Goal: Task Accomplishment & Management: Manage account settings

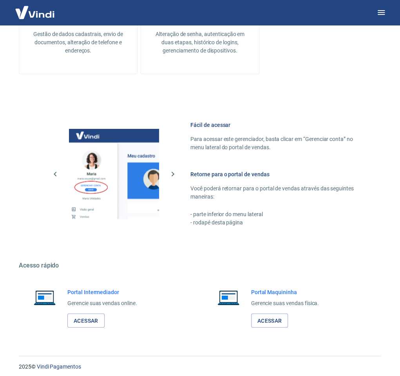
scroll to position [339, 0]
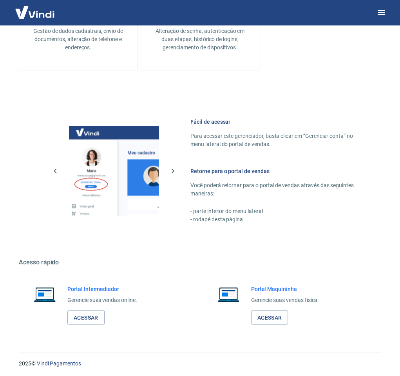
click at [96, 288] on h6 "Portal Intermediador" at bounding box center [102, 289] width 70 height 8
click at [86, 316] on link "Acessar" at bounding box center [85, 317] width 37 height 14
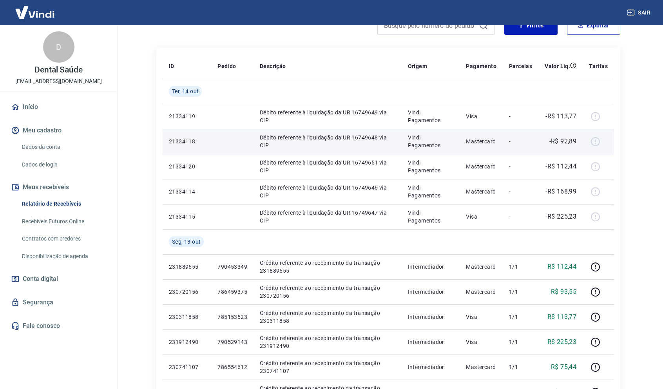
scroll to position [39, 0]
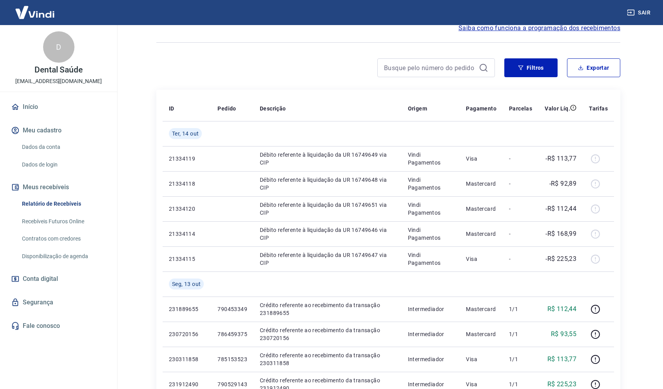
click at [70, 222] on link "Recebíveis Futuros Online" at bounding box center [63, 221] width 89 height 16
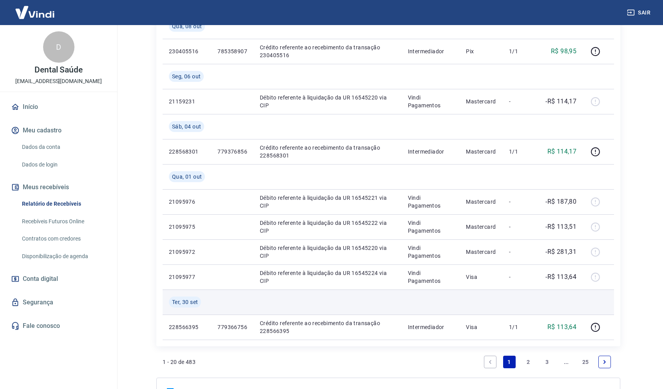
scroll to position [523, 0]
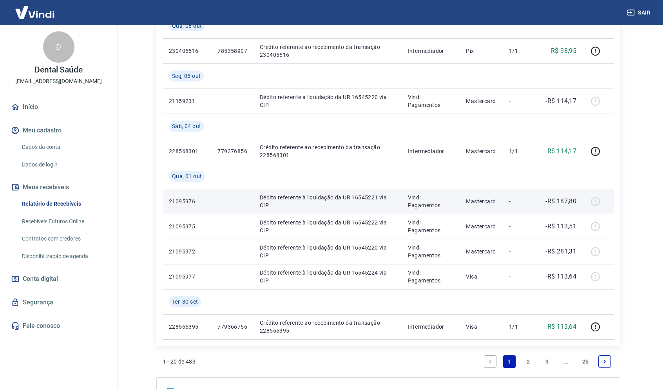
click at [405, 203] on p "-" at bounding box center [520, 201] width 23 height 8
click at [183, 201] on p "21095976" at bounding box center [187, 201] width 36 height 8
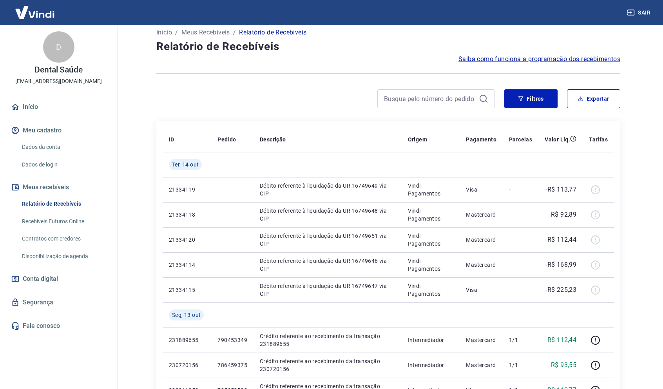
scroll to position [0, 0]
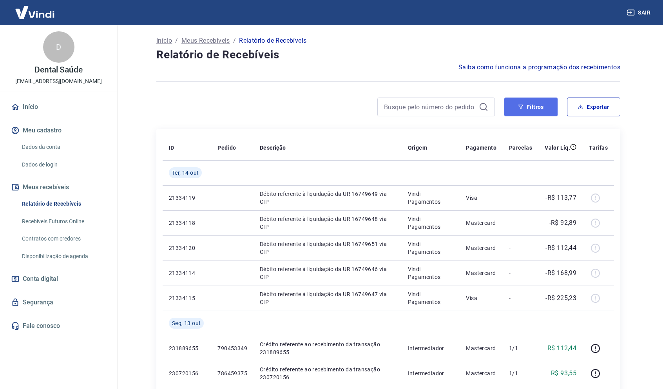
click at [405, 111] on button "Filtros" at bounding box center [530, 107] width 53 height 19
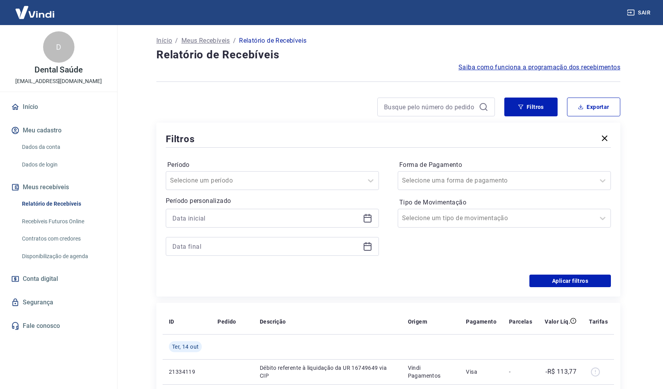
click at [405, 137] on icon "button" at bounding box center [604, 138] width 5 height 5
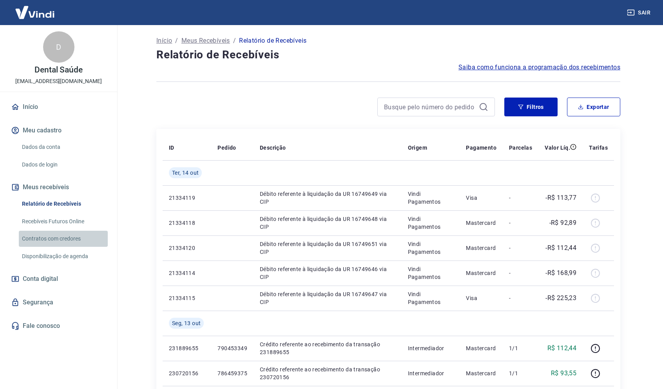
click at [69, 237] on link "Contratos com credores" at bounding box center [63, 239] width 89 height 16
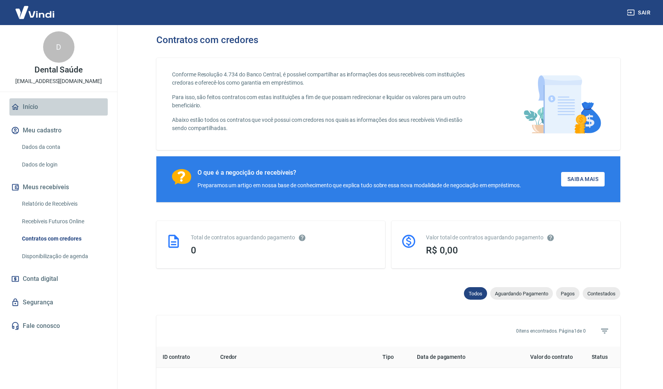
click at [28, 104] on link "Início" at bounding box center [58, 106] width 98 height 17
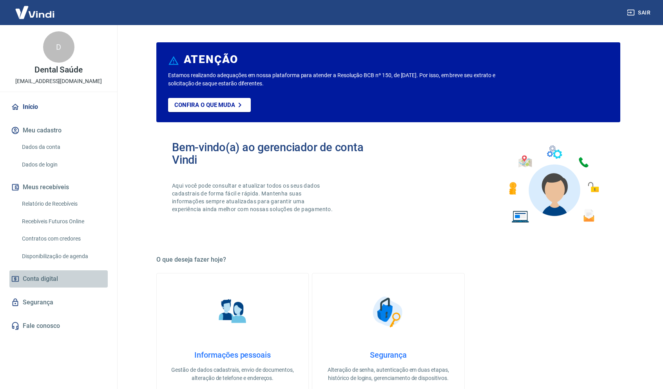
click at [52, 279] on span "Conta digital" at bounding box center [40, 278] width 35 height 11
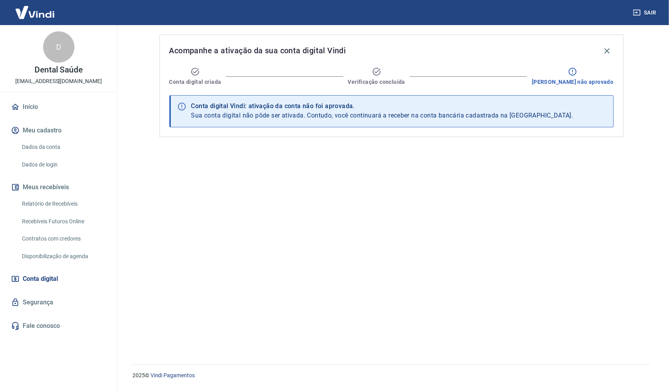
drag, startPoint x: 517, startPoint y: 117, endPoint x: 559, endPoint y: 112, distance: 41.8
click at [405, 112] on div "Conta digital Vindi: ativação da conta não foi aprovada. Sua conta digital não …" at bounding box center [391, 111] width 444 height 32
click at [40, 298] on link "Segurança" at bounding box center [58, 302] width 98 height 17
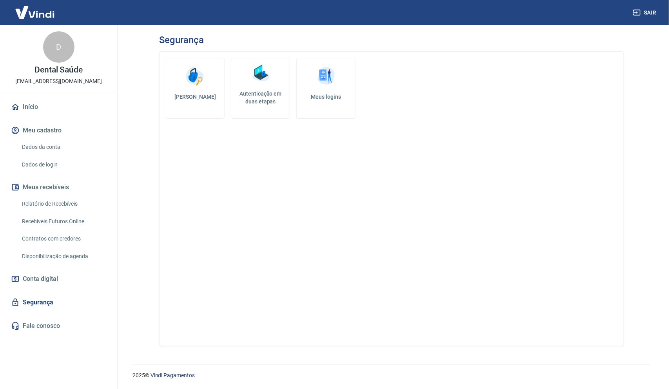
click at [52, 146] on link "Dados da conta" at bounding box center [63, 147] width 89 height 16
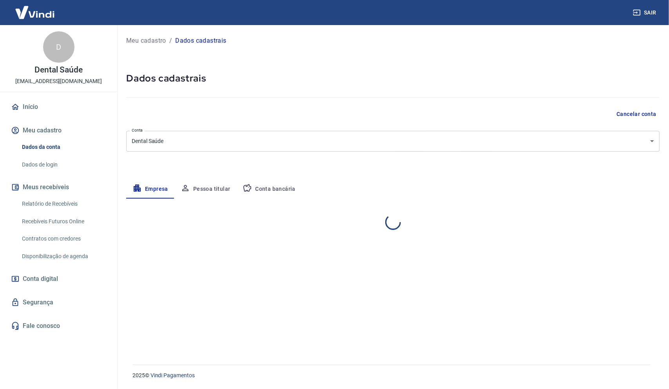
select select "AM"
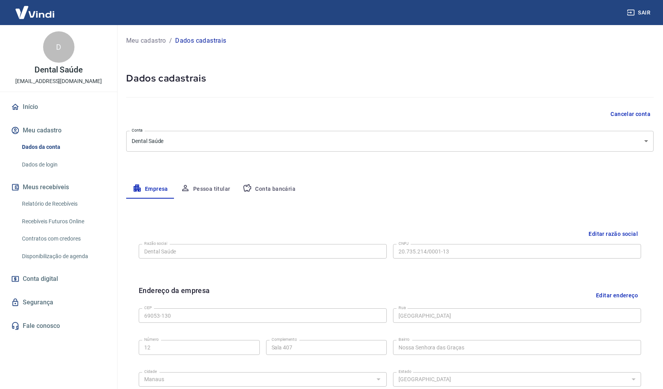
click at [213, 186] on button "Pessoa titular" at bounding box center [205, 189] width 62 height 19
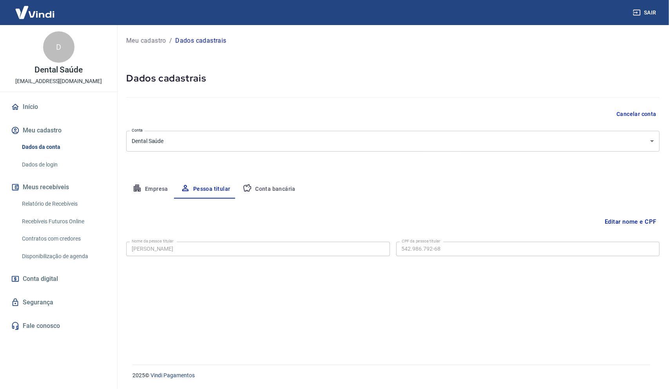
click at [273, 183] on button "Conta bancária" at bounding box center [268, 189] width 65 height 19
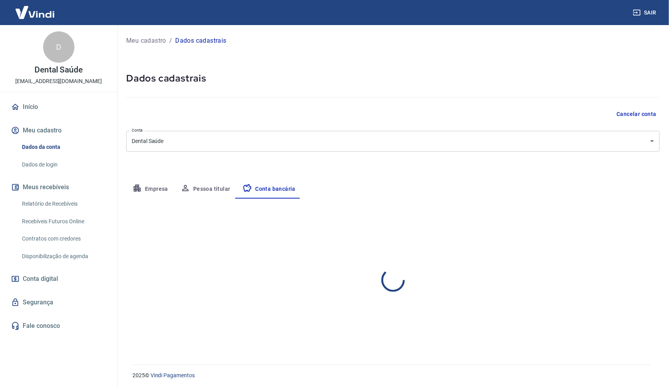
select select "1"
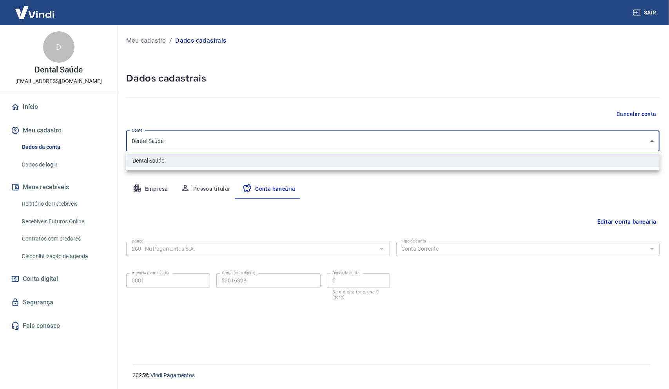
click at [195, 144] on body "Sair D Dental Saúde maisdentalassessoria@gmail.com Início Meu cadastro Dados da…" at bounding box center [334, 194] width 669 height 389
click at [282, 101] on div at bounding box center [334, 194] width 669 height 389
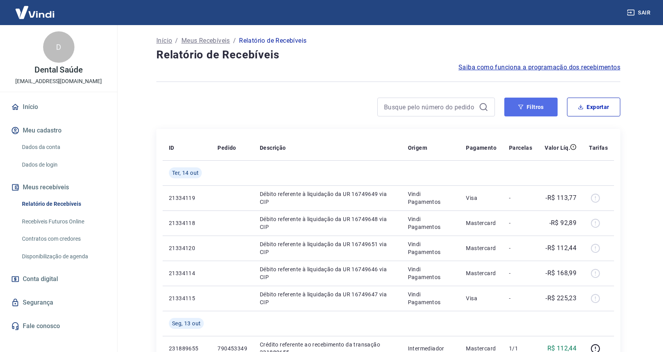
click at [535, 110] on button "Filtros" at bounding box center [530, 107] width 53 height 19
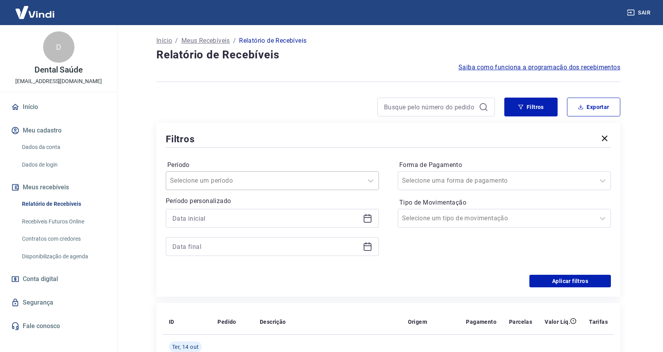
click at [237, 173] on div "Selecione um período" at bounding box center [272, 180] width 213 height 19
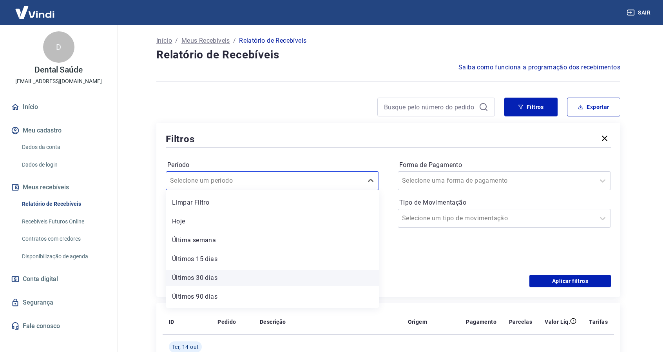
click at [204, 278] on div "Últimos 30 dias" at bounding box center [272, 278] width 213 height 16
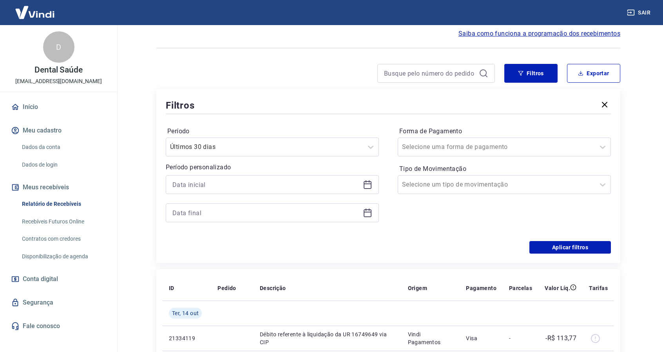
scroll to position [39, 0]
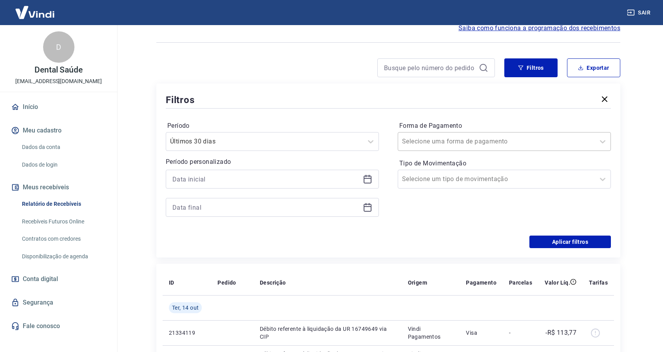
click at [445, 141] on input "Forma de Pagamento" at bounding box center [441, 141] width 79 height 9
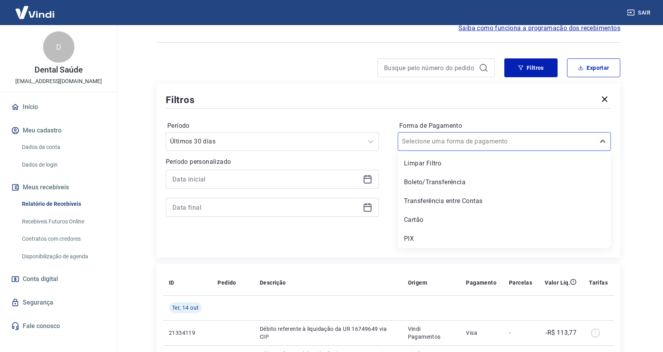
click at [451, 192] on div "Limpar Filtro Boleto/Transferência Transferência entre Contas Cartão PIX" at bounding box center [504, 199] width 213 height 97
click at [451, 180] on div "Boleto/Transferência" at bounding box center [504, 182] width 213 height 16
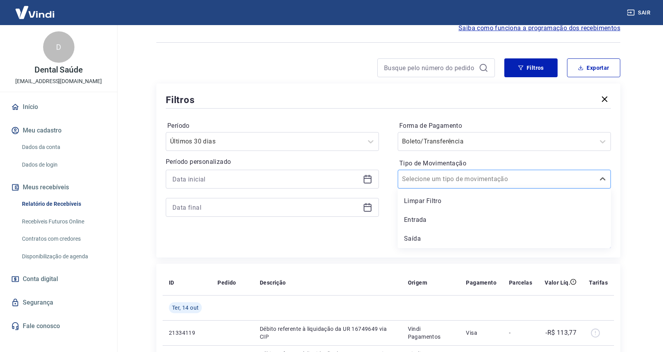
click at [427, 181] on input "Tipo de Movimentação" at bounding box center [441, 178] width 79 height 9
drag, startPoint x: 411, startPoint y: 235, endPoint x: 398, endPoint y: 227, distance: 15.7
click at [357, 231] on div "Período Últimos 30 [PERSON_NAME] Período personalizado Forma de Pagamento Bolet…" at bounding box center [388, 172] width 445 height 125
click at [418, 223] on div "Entrada" at bounding box center [504, 220] width 213 height 16
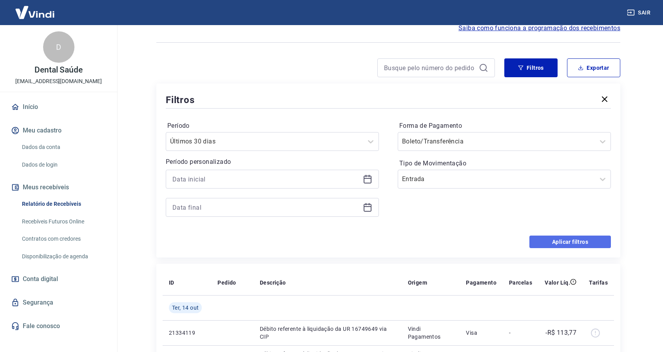
click at [574, 239] on button "Aplicar filtros" at bounding box center [569, 241] width 81 height 13
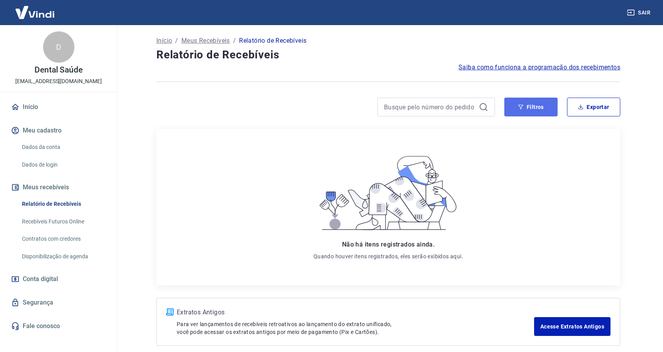
click at [536, 106] on button "Filtros" at bounding box center [530, 107] width 53 height 19
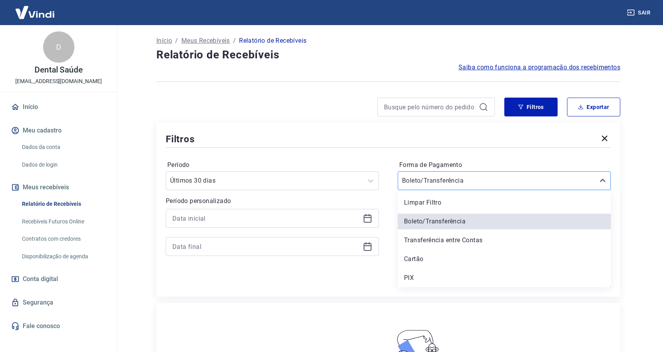
click at [469, 178] on input "Forma de Pagamento" at bounding box center [441, 180] width 79 height 9
click at [414, 257] on div "Cartão" at bounding box center [504, 259] width 213 height 16
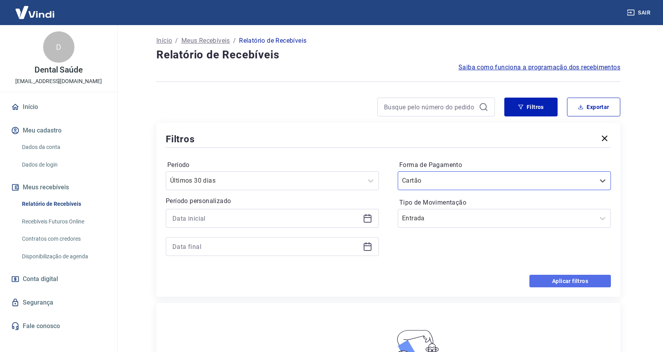
click at [567, 280] on button "Aplicar filtros" at bounding box center [569, 281] width 81 height 13
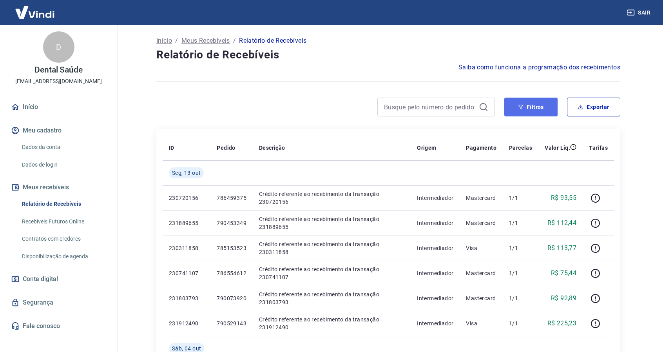
click at [525, 107] on button "Filtros" at bounding box center [530, 107] width 53 height 19
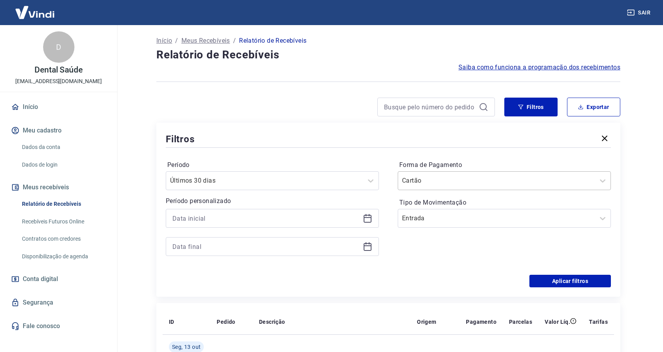
click at [446, 178] on input "Forma de Pagamento" at bounding box center [441, 180] width 79 height 9
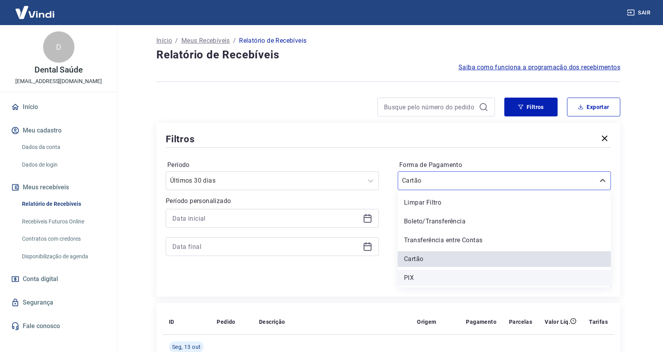
click at [415, 277] on div "PIX" at bounding box center [504, 278] width 213 height 16
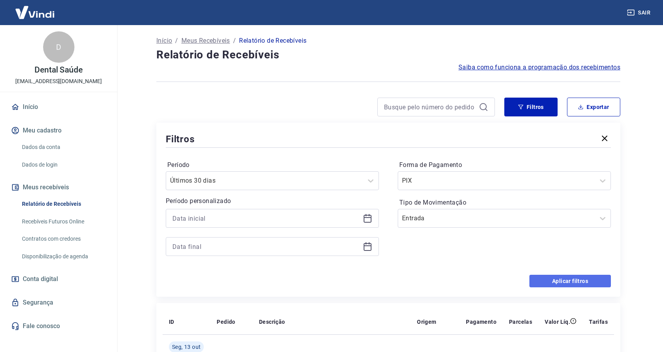
click at [560, 280] on button "Aplicar filtros" at bounding box center [569, 281] width 81 height 13
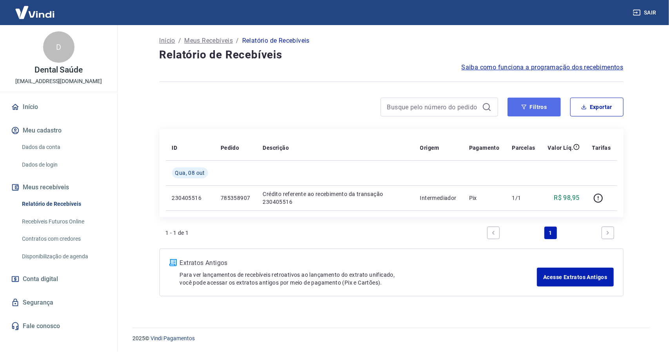
click at [537, 106] on button "Filtros" at bounding box center [533, 107] width 53 height 19
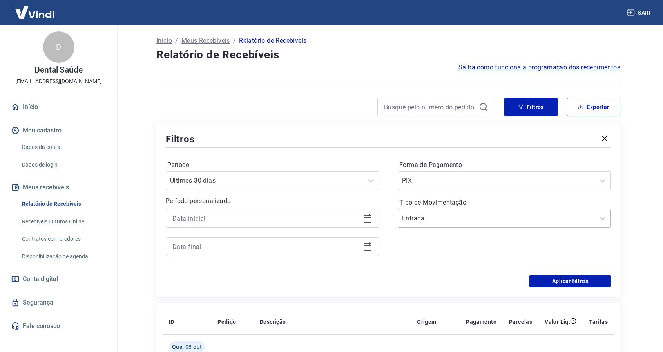
click at [453, 215] on input "Tipo de Movimentação" at bounding box center [441, 217] width 79 height 9
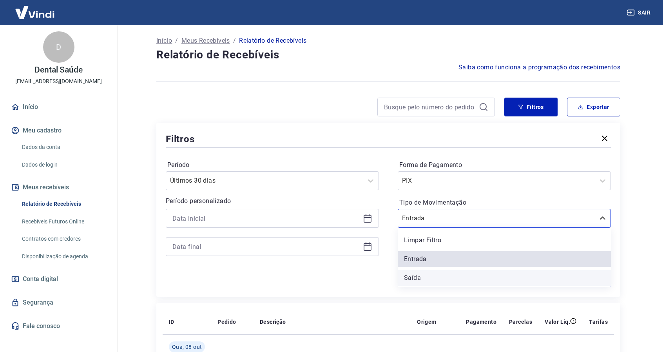
click at [418, 277] on div "Saída" at bounding box center [504, 278] width 213 height 16
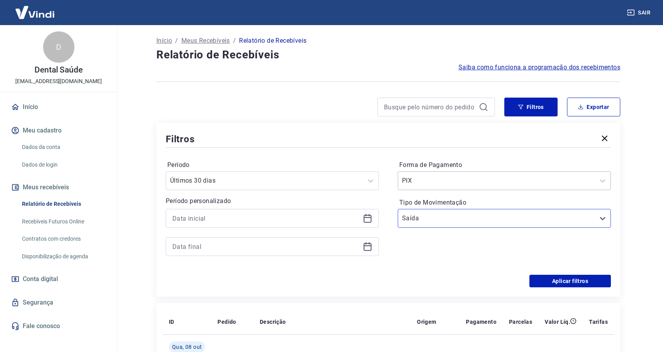
click at [535, 175] on div "PIX" at bounding box center [496, 181] width 197 height 14
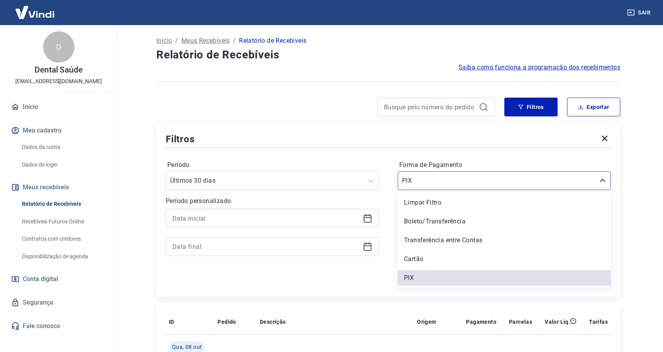
drag, startPoint x: 421, startPoint y: 258, endPoint x: 432, endPoint y: 257, distance: 11.0
click at [420, 258] on div "Cartão" at bounding box center [504, 259] width 213 height 16
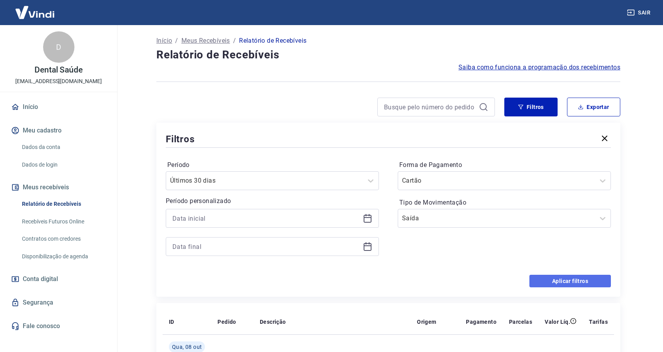
click at [557, 277] on button "Aplicar filtros" at bounding box center [569, 281] width 81 height 13
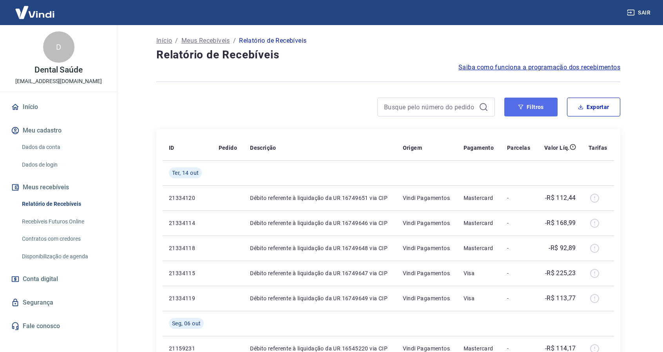
click at [538, 106] on button "Filtros" at bounding box center [530, 107] width 53 height 19
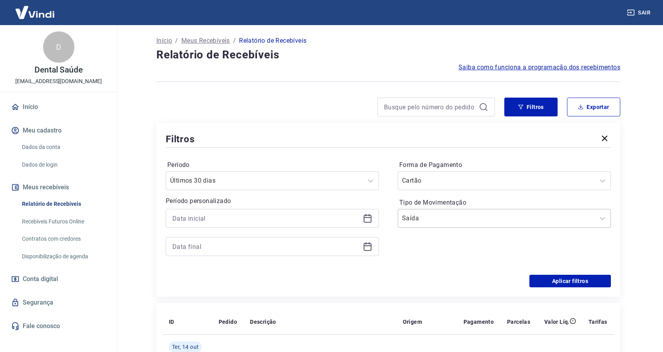
click at [438, 218] on input "Tipo de Movimentação" at bounding box center [441, 217] width 79 height 9
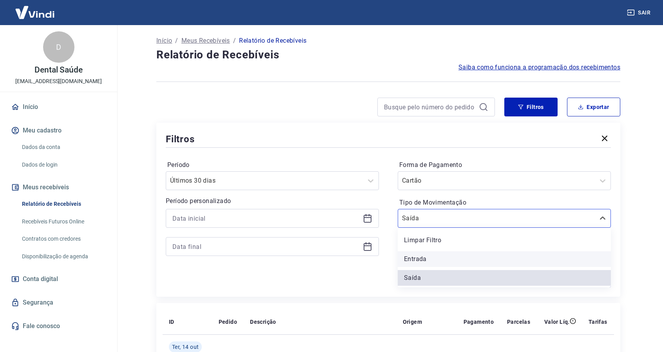
click at [425, 262] on div "Entrada" at bounding box center [504, 259] width 213 height 16
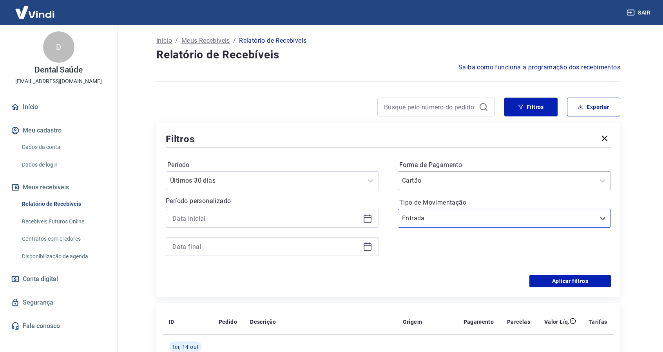
click at [447, 181] on input "Forma de Pagamento" at bounding box center [441, 180] width 79 height 9
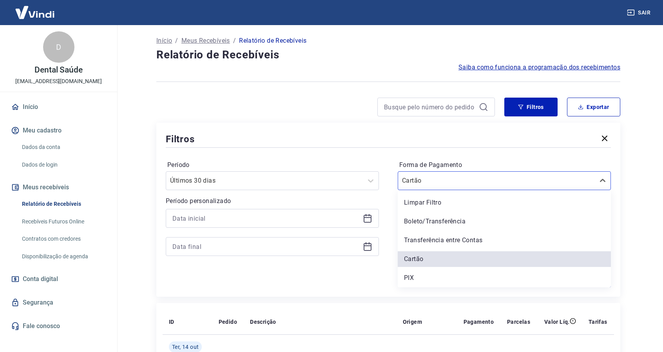
click at [467, 236] on div "Transferência entre Contas" at bounding box center [504, 240] width 213 height 16
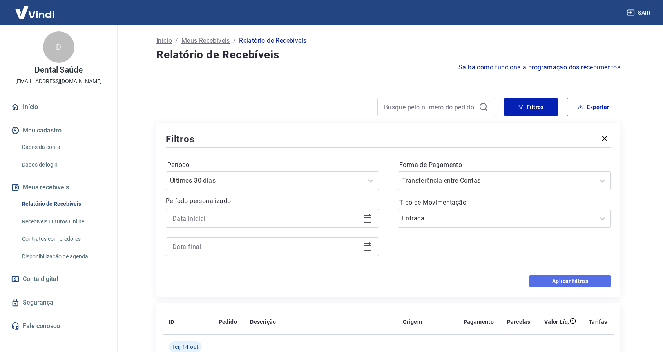
click at [553, 275] on button "Aplicar filtros" at bounding box center [569, 281] width 81 height 13
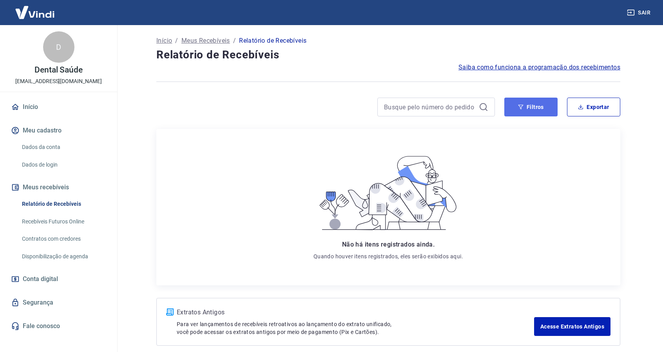
click at [532, 109] on button "Filtros" at bounding box center [530, 107] width 53 height 19
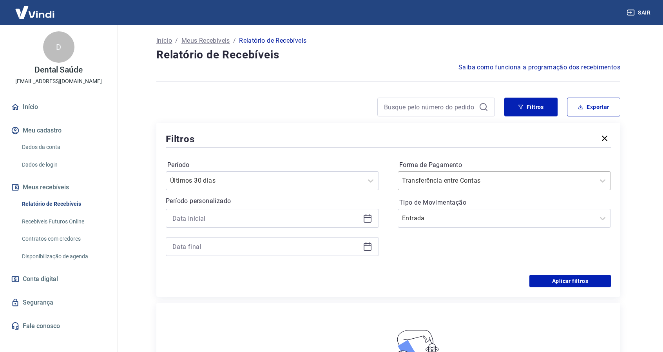
click at [467, 176] on input "Forma de Pagamento" at bounding box center [441, 180] width 79 height 9
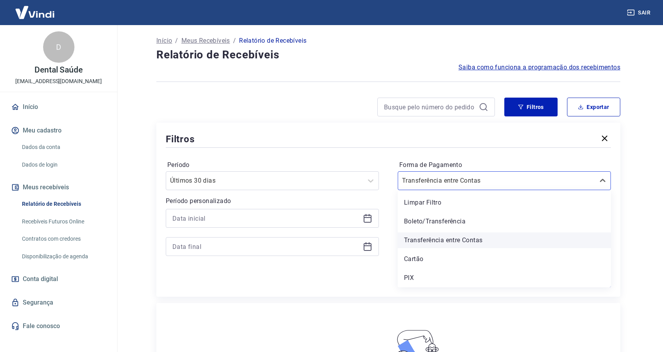
drag, startPoint x: 414, startPoint y: 276, endPoint x: 494, endPoint y: 241, distance: 87.9
click at [501, 241] on div "Limpar Filtro Boleto/Transferência Transferência entre Contas Cartão PIX" at bounding box center [504, 238] width 213 height 97
click at [419, 262] on div "Cartão" at bounding box center [504, 259] width 213 height 16
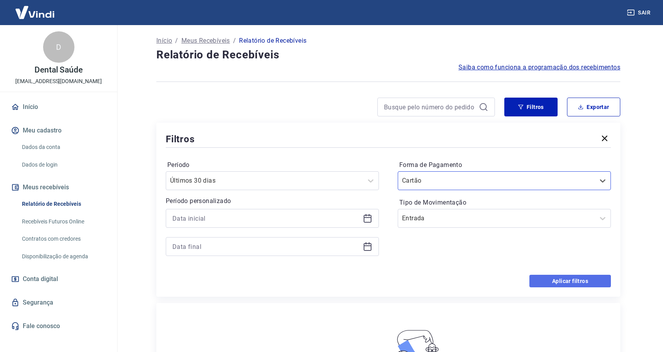
click at [561, 277] on button "Aplicar filtros" at bounding box center [569, 281] width 81 height 13
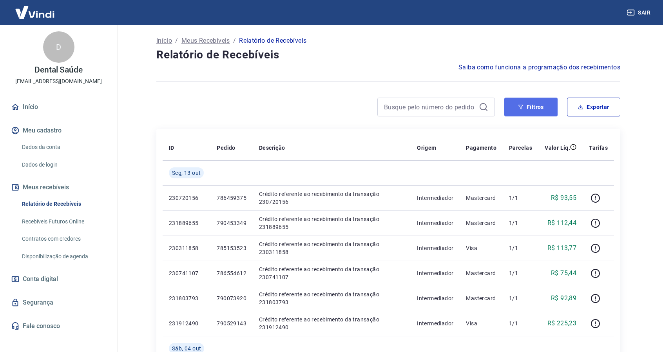
click at [532, 107] on button "Filtros" at bounding box center [530, 107] width 53 height 19
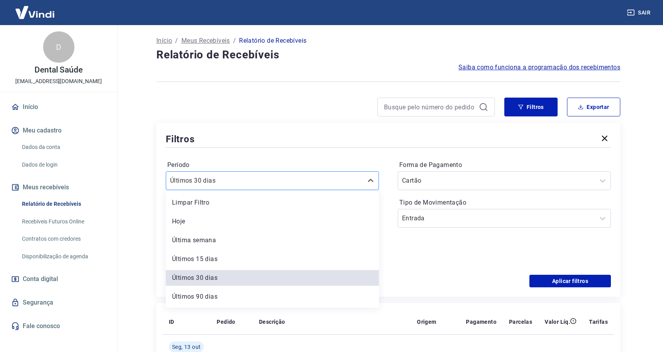
click at [272, 173] on div "Últimos 30 dias" at bounding box center [272, 180] width 213 height 19
click at [209, 297] on div "Últimos 90 dias" at bounding box center [272, 297] width 213 height 16
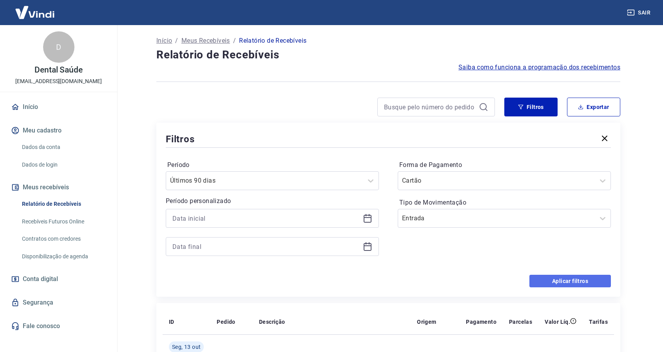
click at [559, 280] on button "Aplicar filtros" at bounding box center [569, 281] width 81 height 13
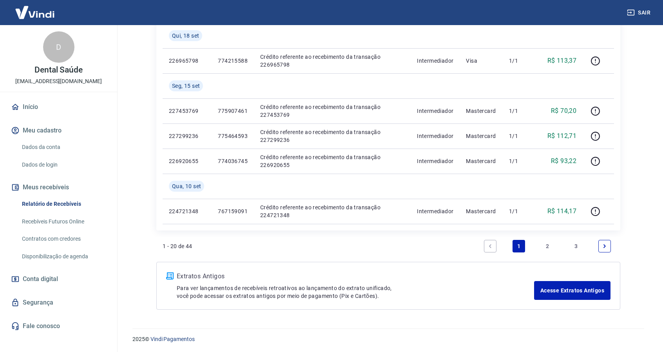
scroll to position [613, 0]
click at [546, 244] on link "2" at bounding box center [547, 246] width 13 height 13
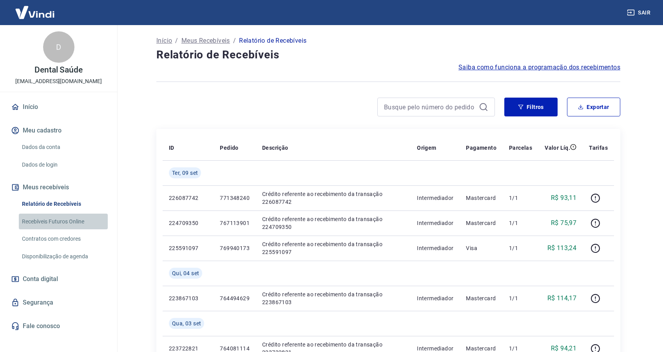
click at [67, 224] on link "Recebíveis Futuros Online" at bounding box center [63, 221] width 89 height 16
